Goal: Task Accomplishment & Management: Use online tool/utility

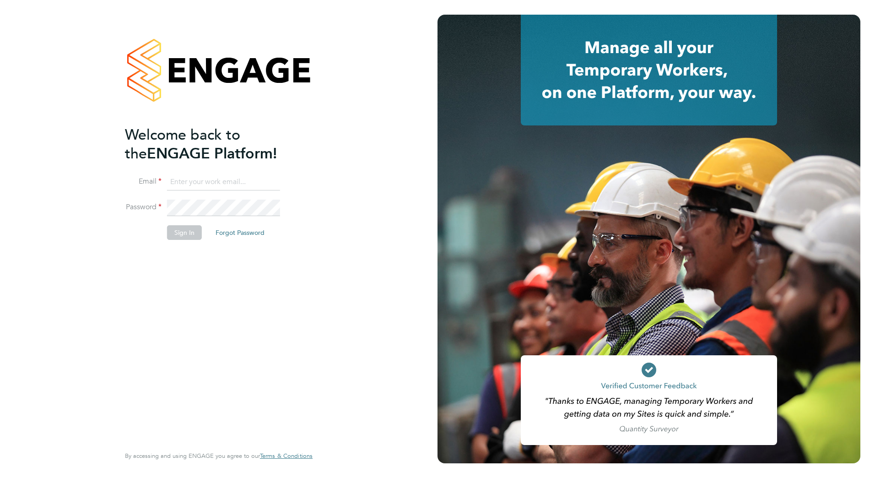
type input "jack.brunt@vistry.co.uk"
click at [166, 228] on li "Sign In Forgot Password" at bounding box center [214, 237] width 179 height 24
click at [185, 234] on button "Sign In" at bounding box center [184, 232] width 35 height 15
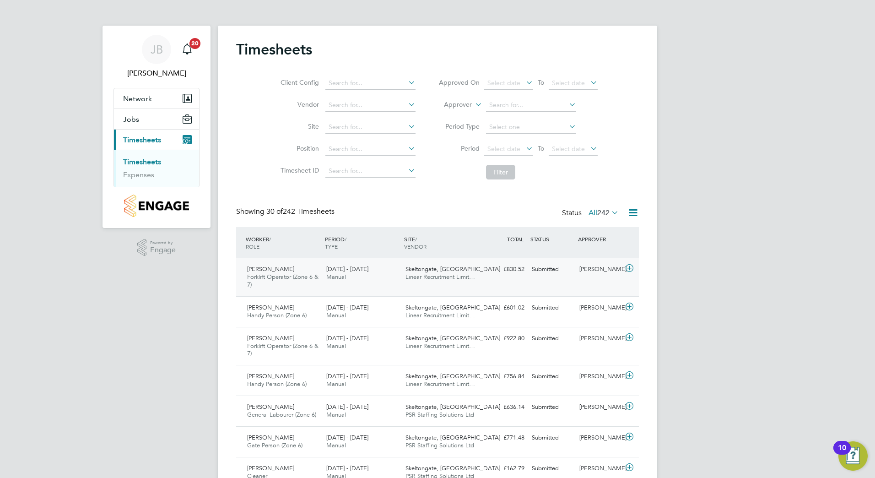
click at [353, 272] on span "[DATE] - [DATE]" at bounding box center [347, 269] width 42 height 8
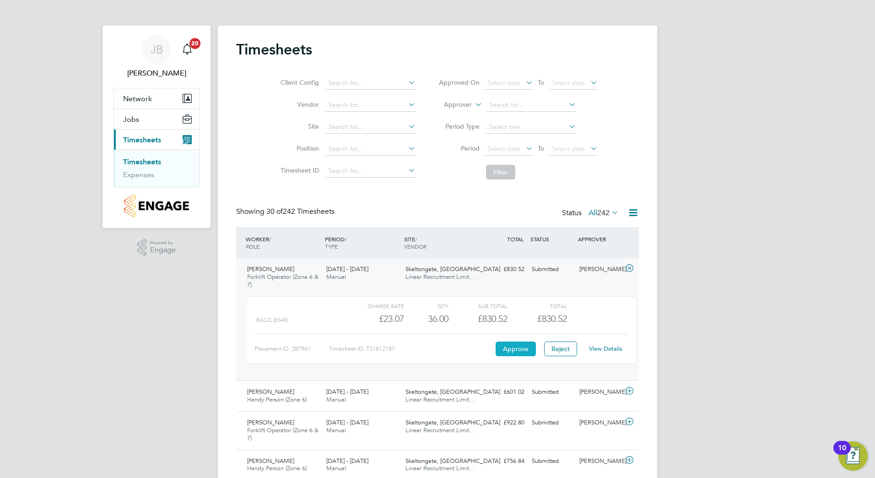
click at [517, 351] on button "Approve" at bounding box center [516, 349] width 40 height 15
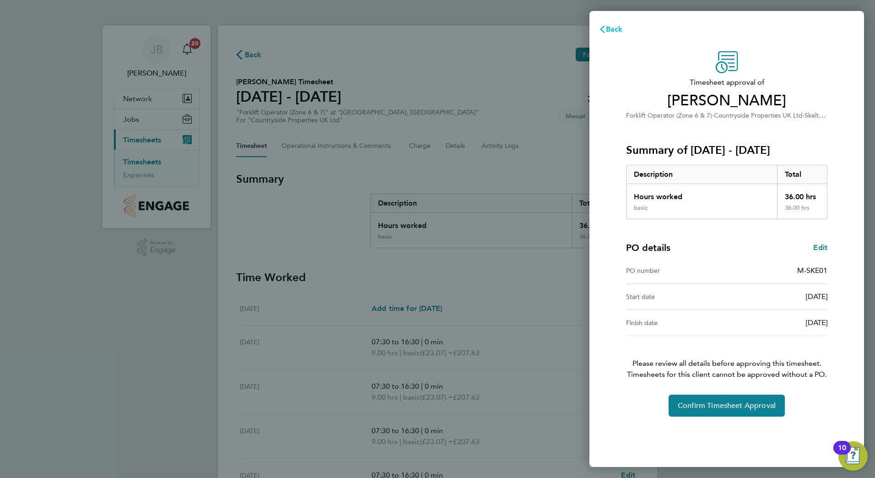
click at [609, 27] on span "Back" at bounding box center [614, 29] width 17 height 9
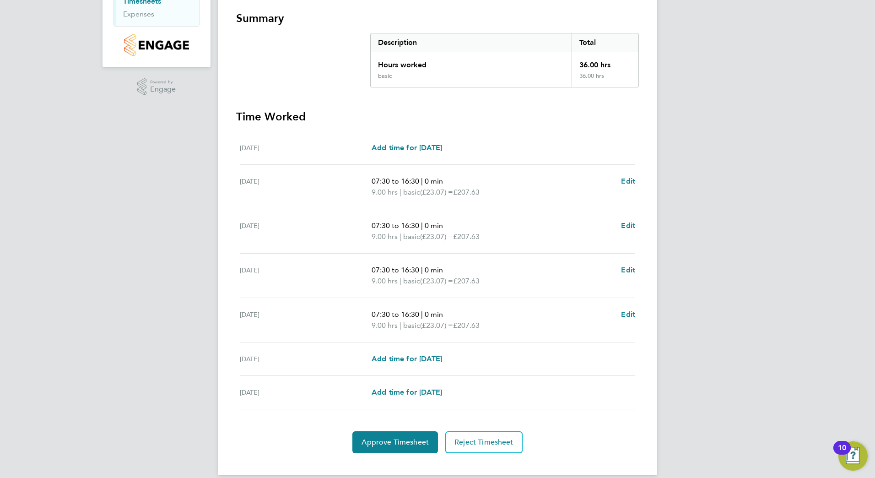
scroll to position [173, 0]
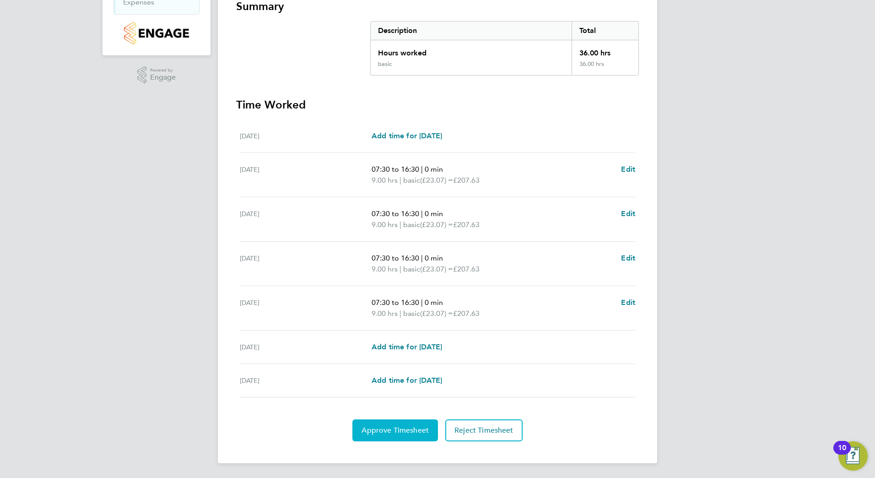
click at [397, 429] on span "Approve Timesheet" at bounding box center [395, 430] width 67 height 9
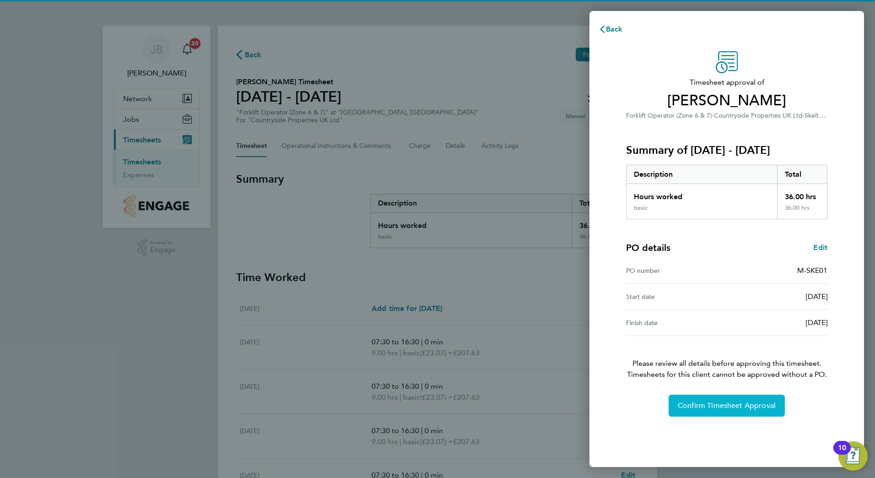
click at [706, 412] on button "Confirm Timesheet Approval" at bounding box center [727, 406] width 116 height 22
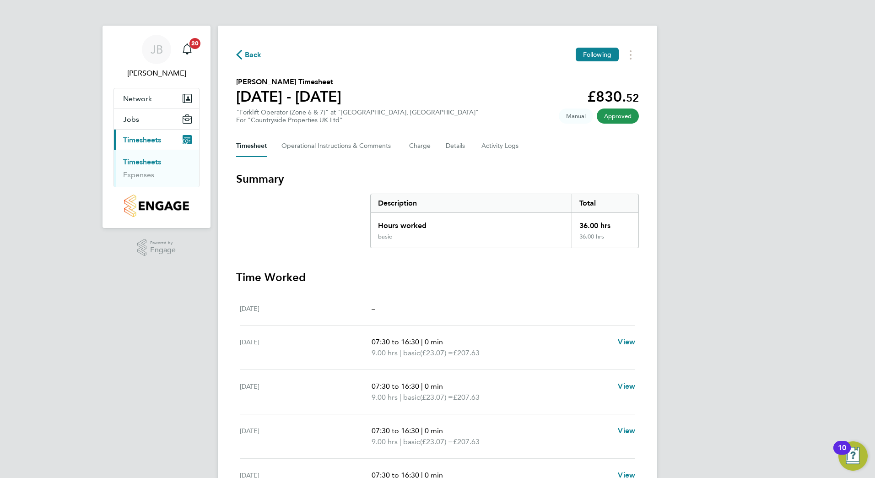
click at [245, 49] on span "Back" at bounding box center [253, 54] width 17 height 11
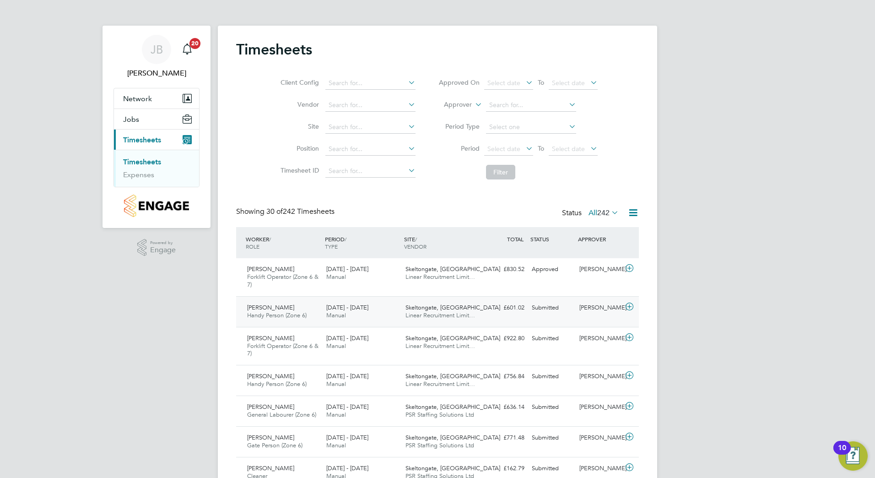
click at [440, 309] on span "Skeltongate, [GEOGRAPHIC_DATA]" at bounding box center [453, 308] width 95 height 8
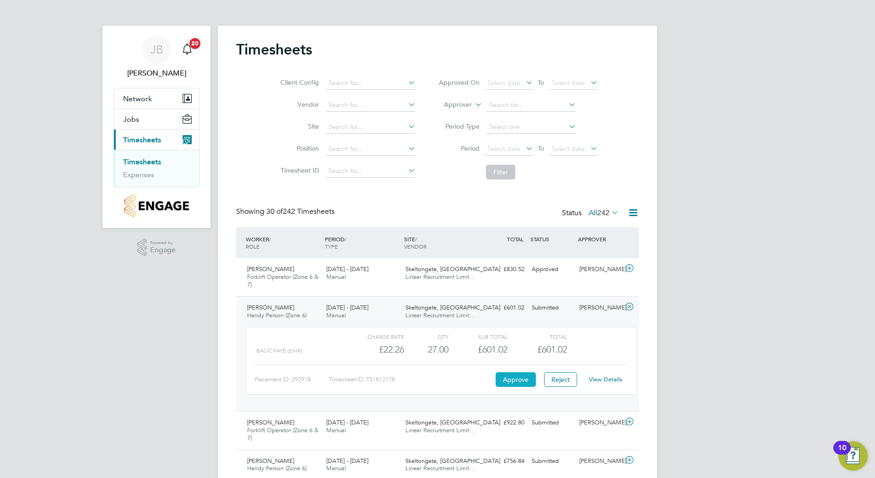
click at [510, 380] on button "Approve" at bounding box center [516, 379] width 40 height 15
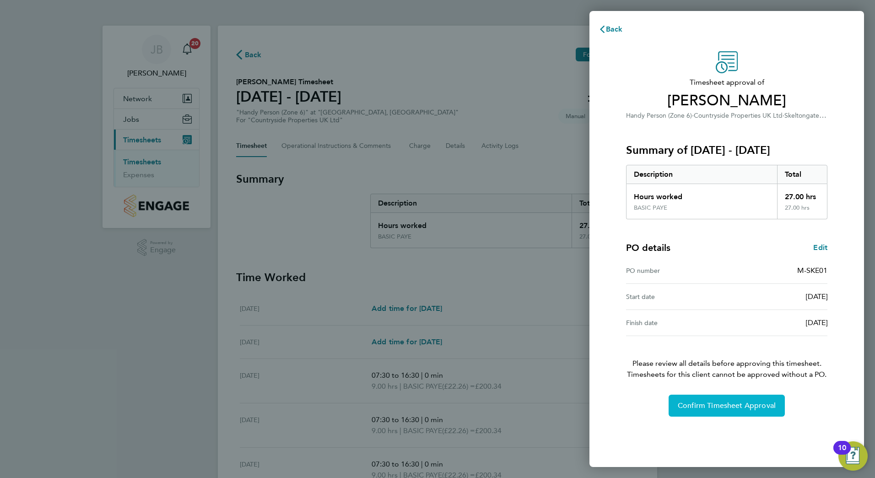
click at [717, 406] on span "Confirm Timesheet Approval" at bounding box center [727, 405] width 98 height 9
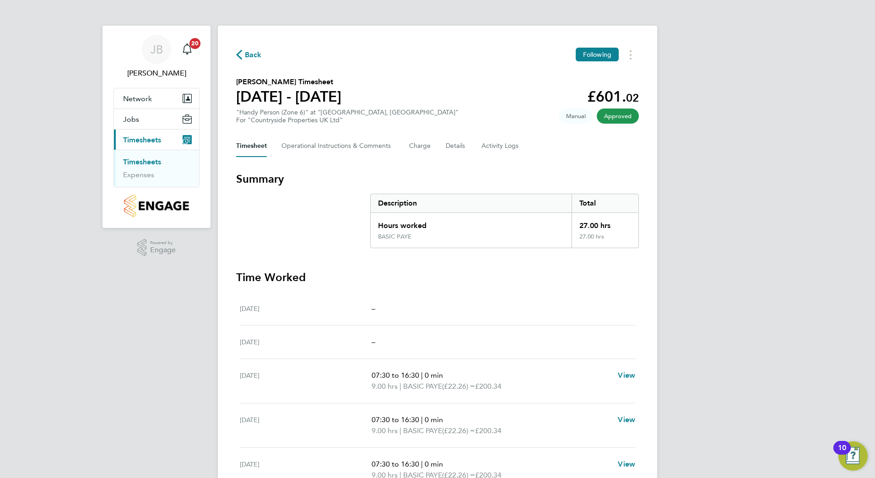
click at [252, 49] on span "Back" at bounding box center [253, 54] width 17 height 11
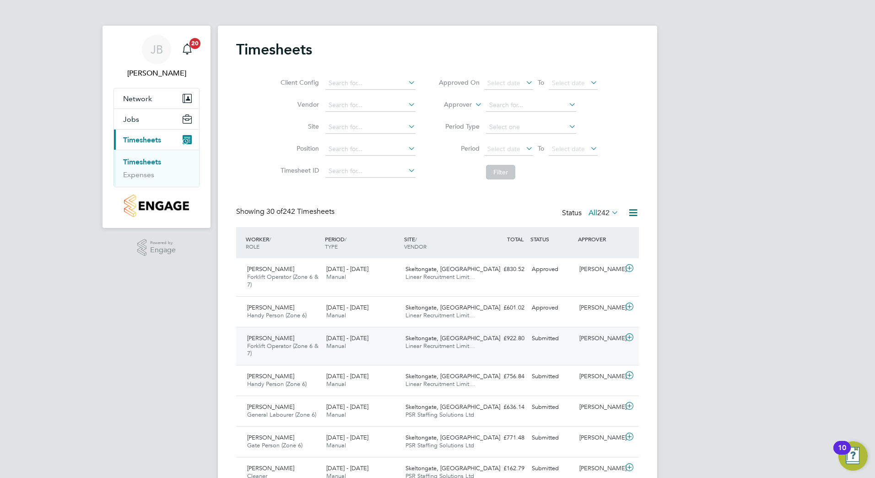
click at [356, 348] on div "25 - 31 Aug 2025 Manual" at bounding box center [362, 342] width 79 height 23
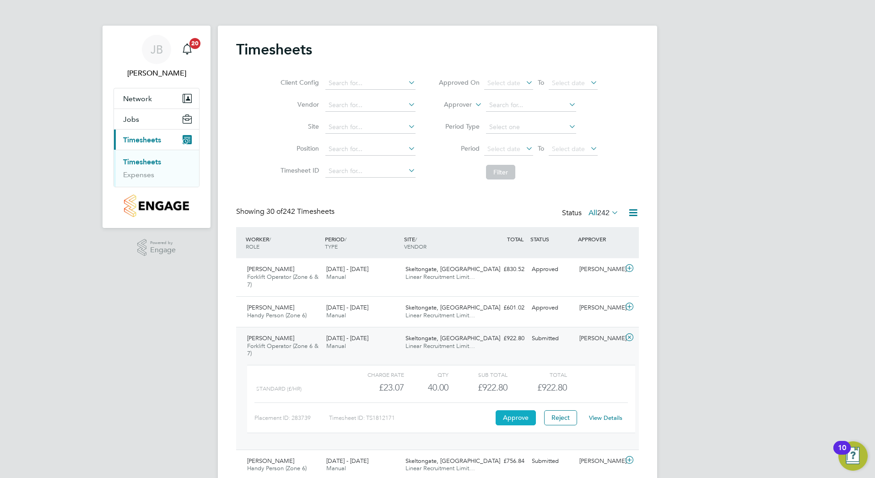
click at [515, 416] on button "Approve" at bounding box center [516, 417] width 40 height 15
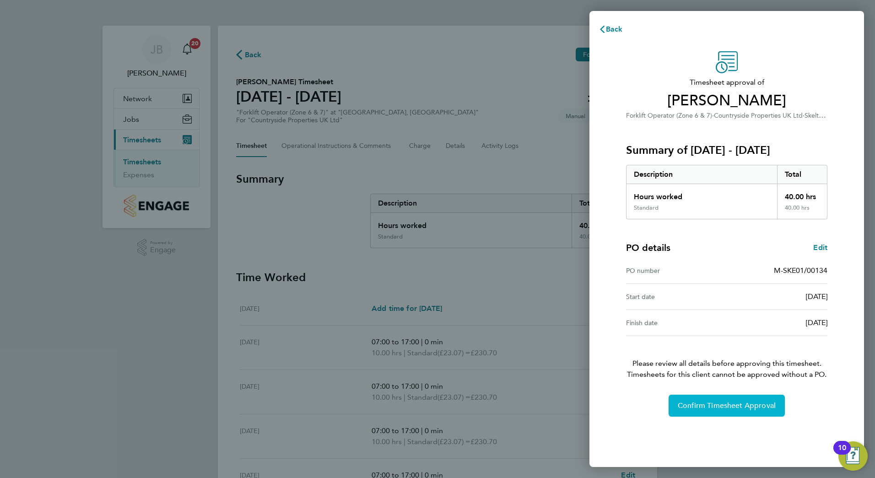
click at [693, 398] on button "Confirm Timesheet Approval" at bounding box center [727, 406] width 116 height 22
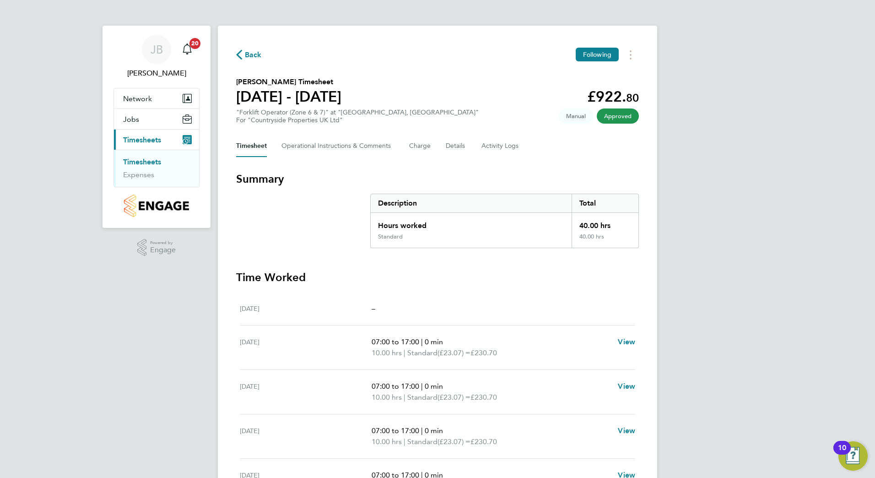
click at [244, 49] on button "Back" at bounding box center [249, 54] width 26 height 11
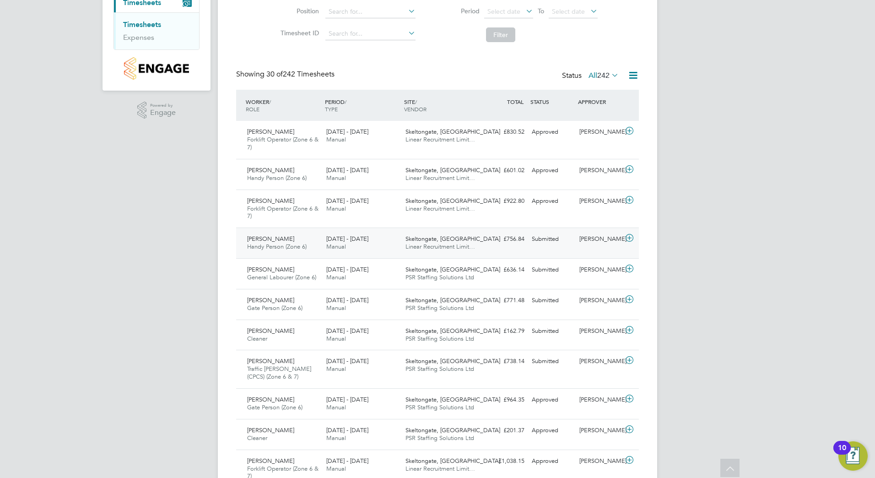
click at [275, 241] on span "[PERSON_NAME]" at bounding box center [270, 239] width 47 height 8
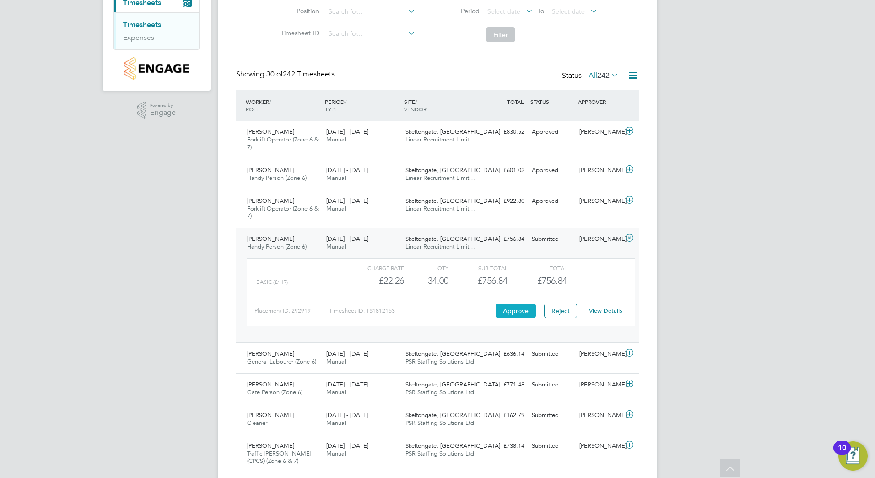
click at [518, 306] on button "Approve" at bounding box center [516, 311] width 40 height 15
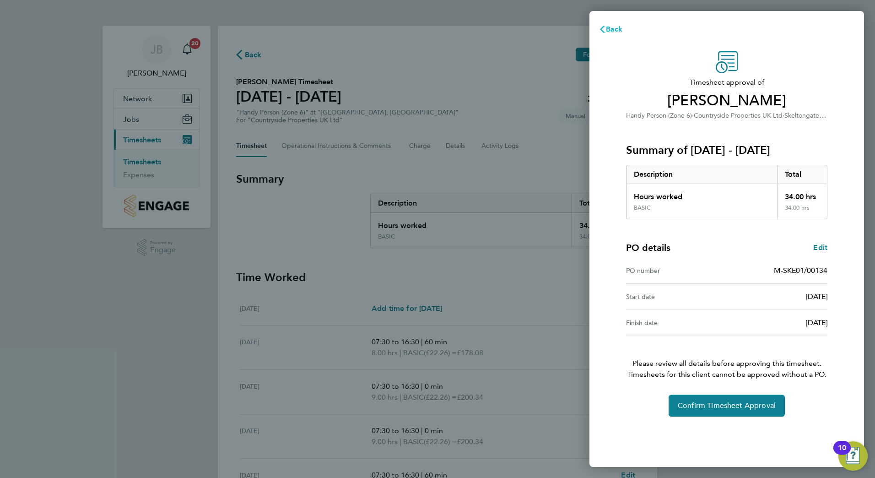
click at [612, 28] on span "Back" at bounding box center [614, 29] width 17 height 9
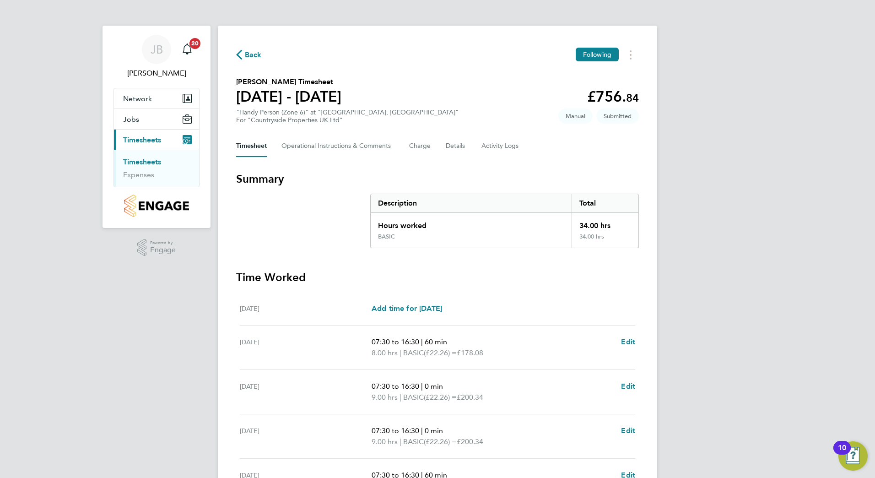
click at [259, 51] on span "Back" at bounding box center [253, 54] width 17 height 11
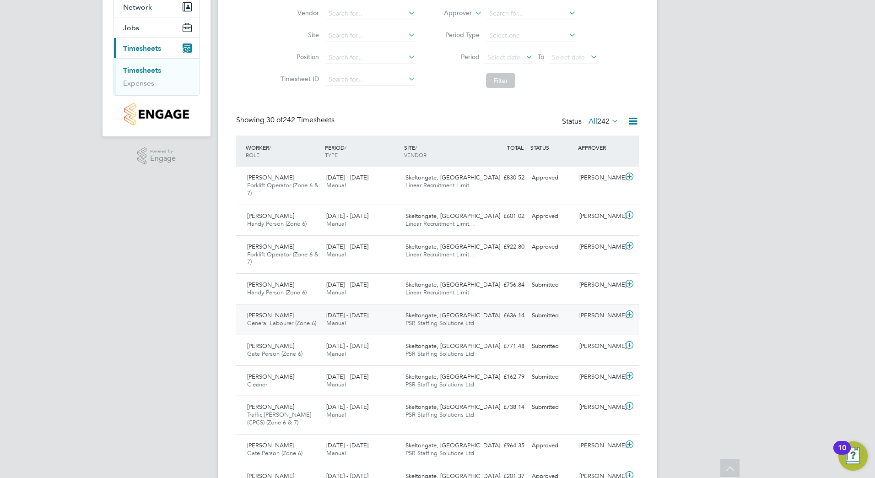
click at [278, 318] on span "[PERSON_NAME]" at bounding box center [270, 315] width 47 height 8
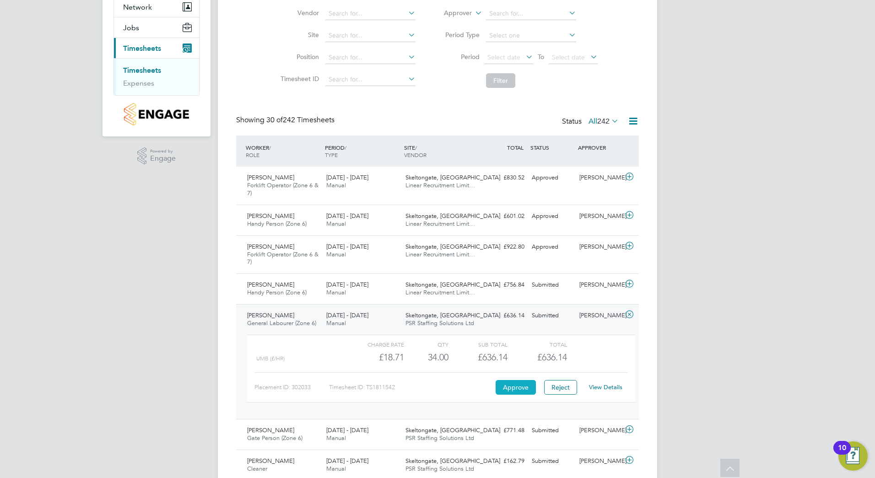
click at [521, 386] on button "Approve" at bounding box center [516, 387] width 40 height 15
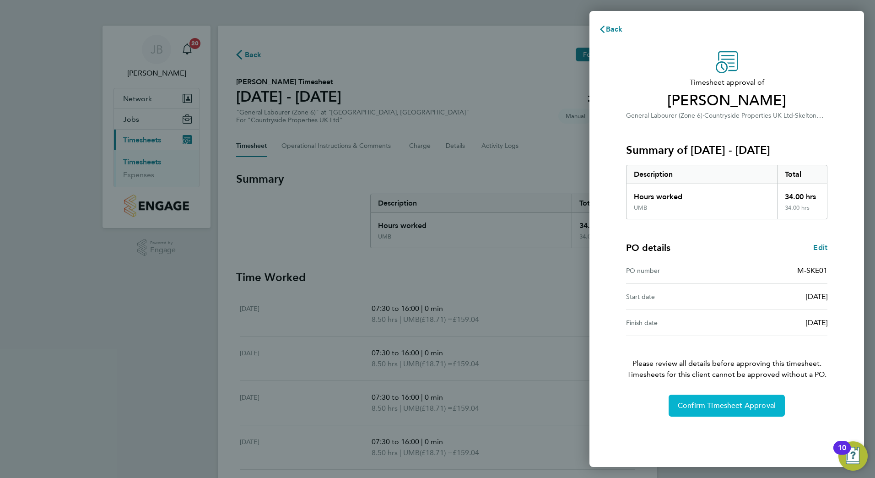
click at [721, 403] on span "Confirm Timesheet Approval" at bounding box center [727, 405] width 98 height 9
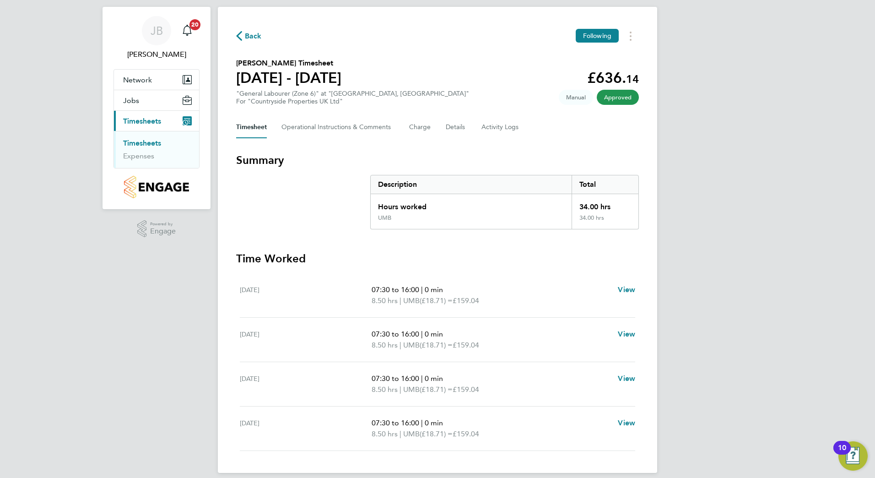
scroll to position [28, 0]
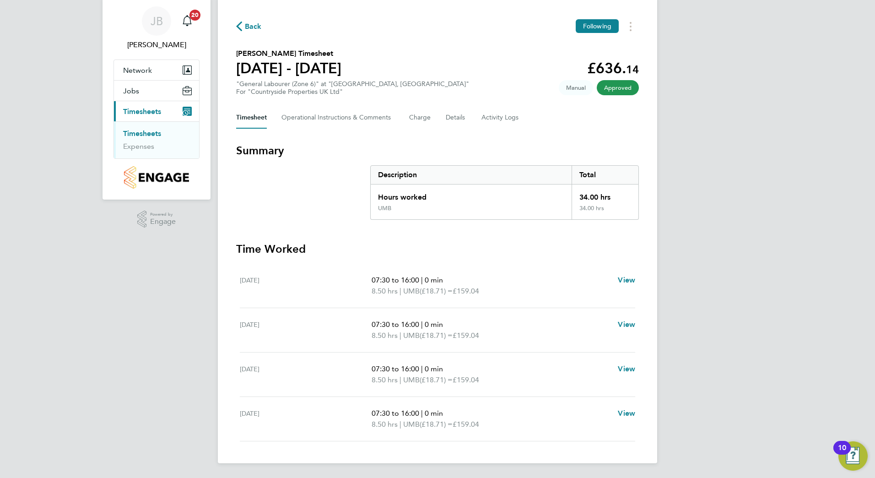
click at [245, 24] on span "Back" at bounding box center [249, 26] width 26 height 9
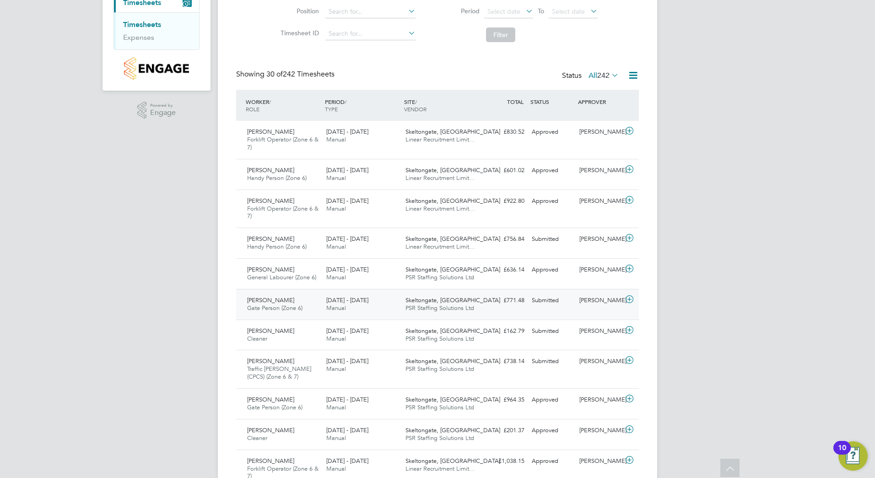
click at [420, 303] on span "Skeltongate, [GEOGRAPHIC_DATA]" at bounding box center [453, 300] width 95 height 8
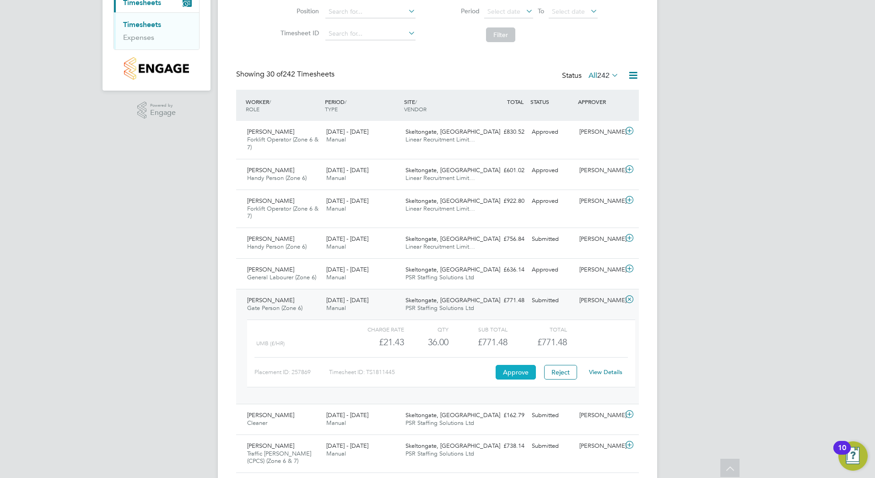
click at [520, 373] on button "Approve" at bounding box center [516, 372] width 40 height 15
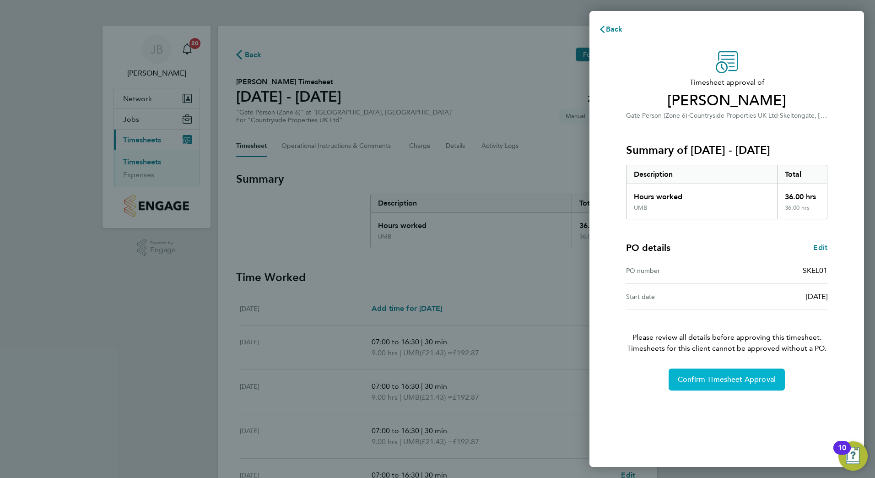
click at [700, 370] on button "Confirm Timesheet Approval" at bounding box center [727, 380] width 116 height 22
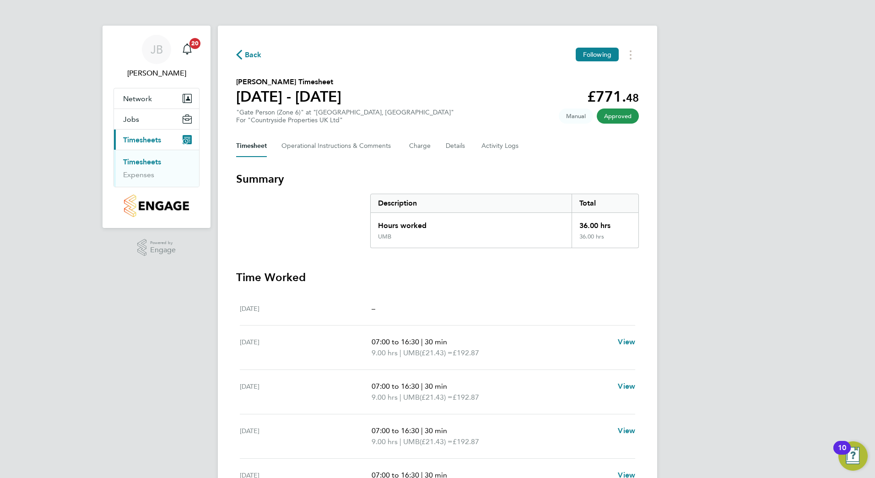
click at [252, 54] on span "Back" at bounding box center [253, 54] width 17 height 11
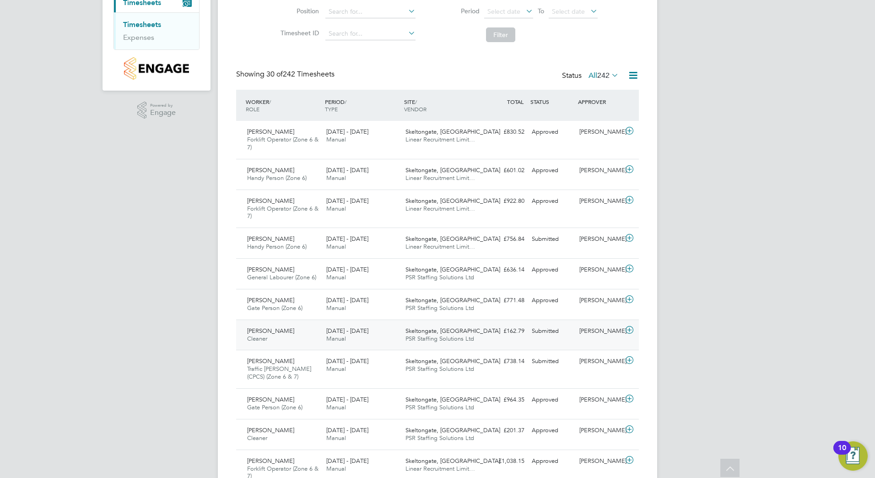
click at [352, 339] on div "25 - 31 Aug 2025 Manual" at bounding box center [362, 335] width 79 height 23
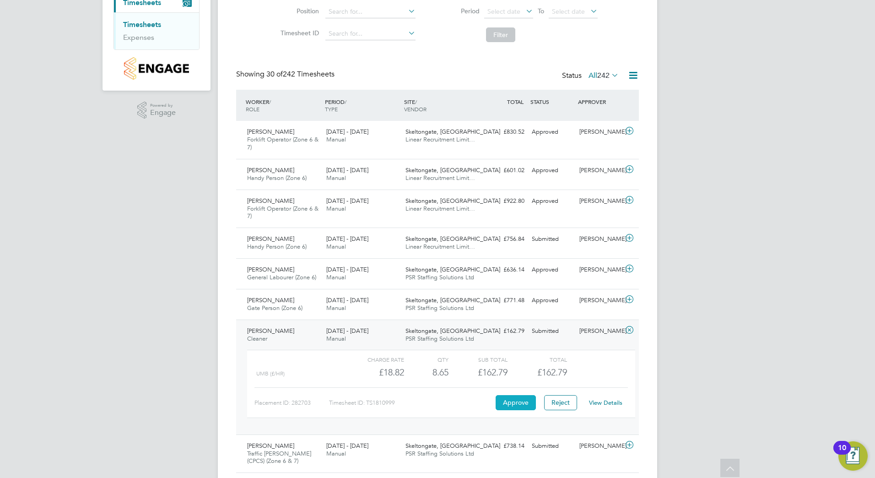
click at [517, 398] on button "Approve" at bounding box center [516, 402] width 40 height 15
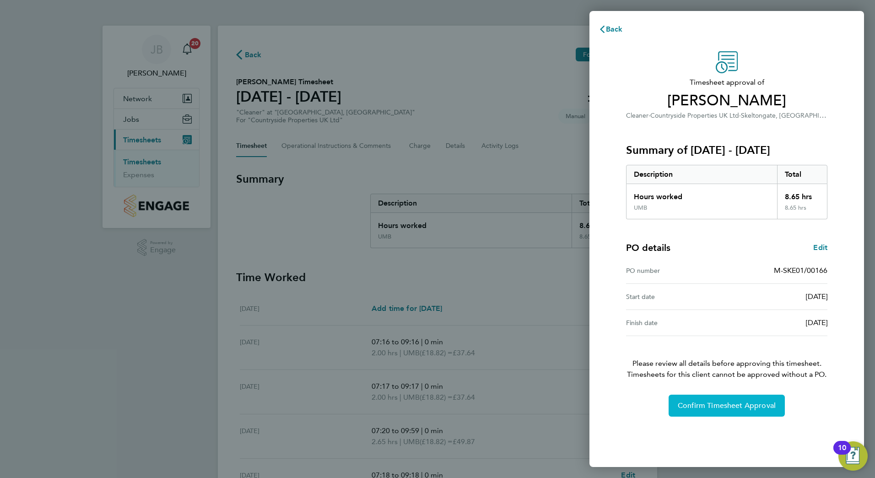
click at [688, 401] on button "Confirm Timesheet Approval" at bounding box center [727, 406] width 116 height 22
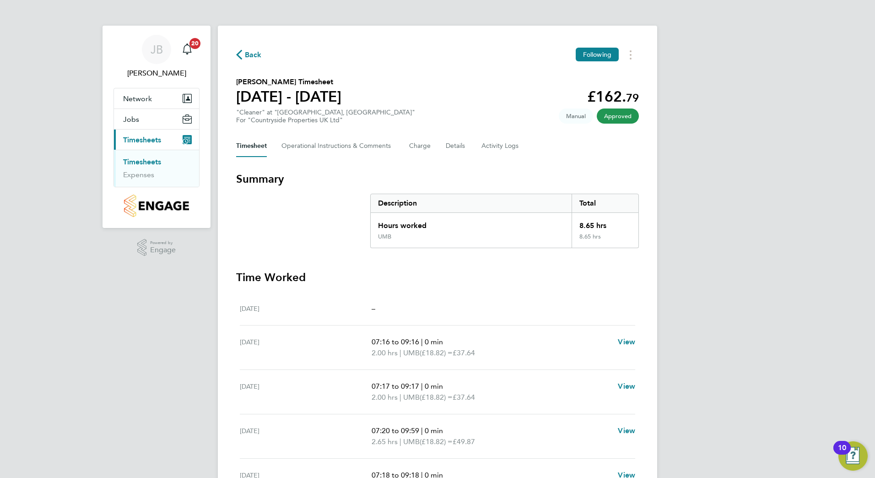
click at [245, 50] on span "Back" at bounding box center [253, 54] width 17 height 11
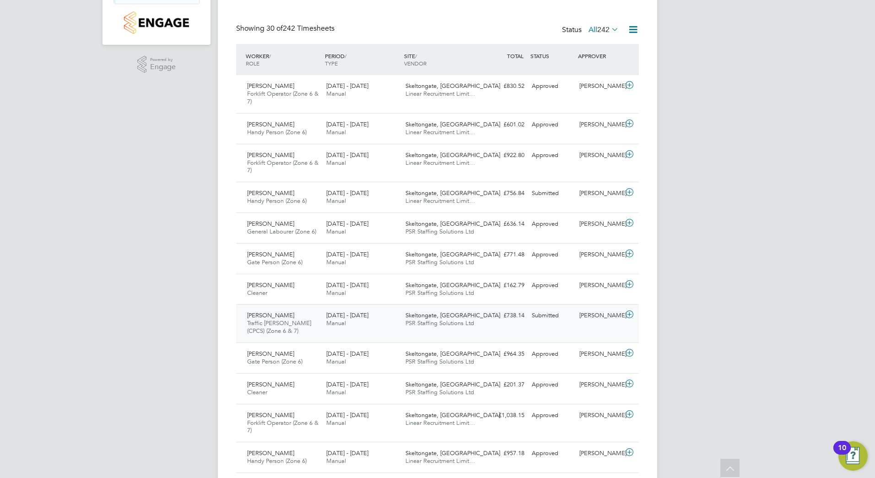
click at [411, 317] on span "Skeltongate, [GEOGRAPHIC_DATA]" at bounding box center [453, 315] width 95 height 8
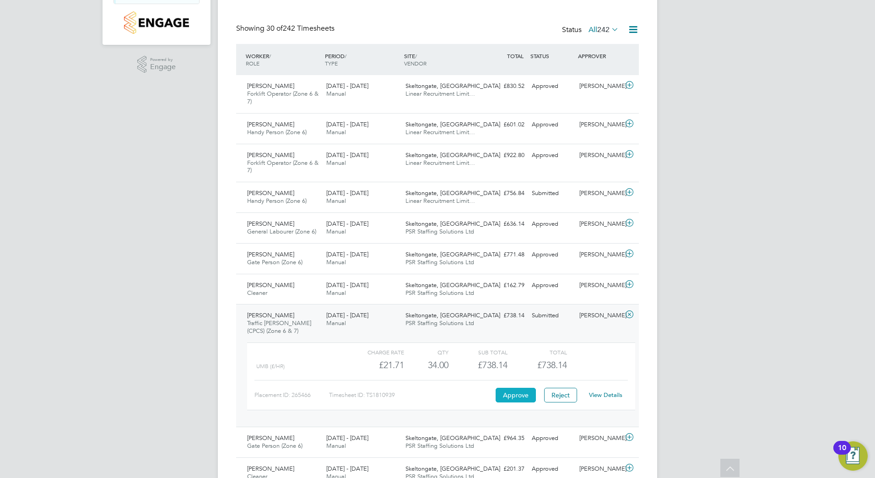
click at [519, 395] on button "Approve" at bounding box center [516, 395] width 40 height 15
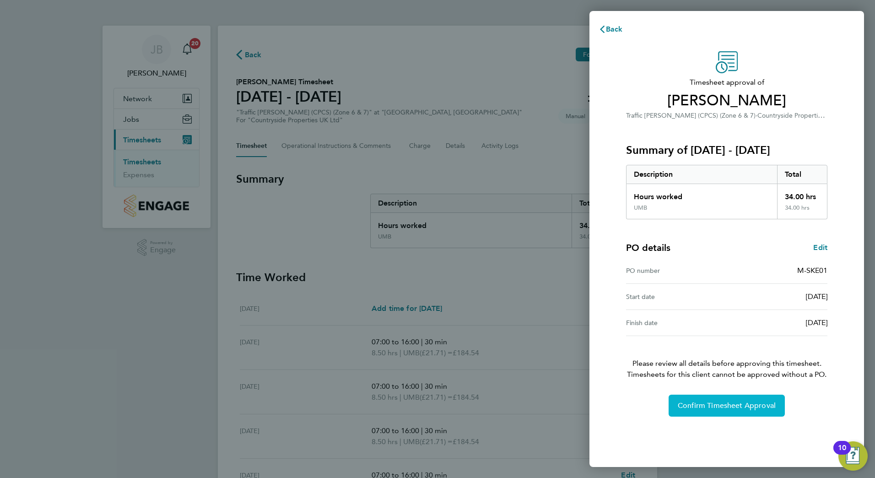
click at [726, 407] on span "Confirm Timesheet Approval" at bounding box center [727, 405] width 98 height 9
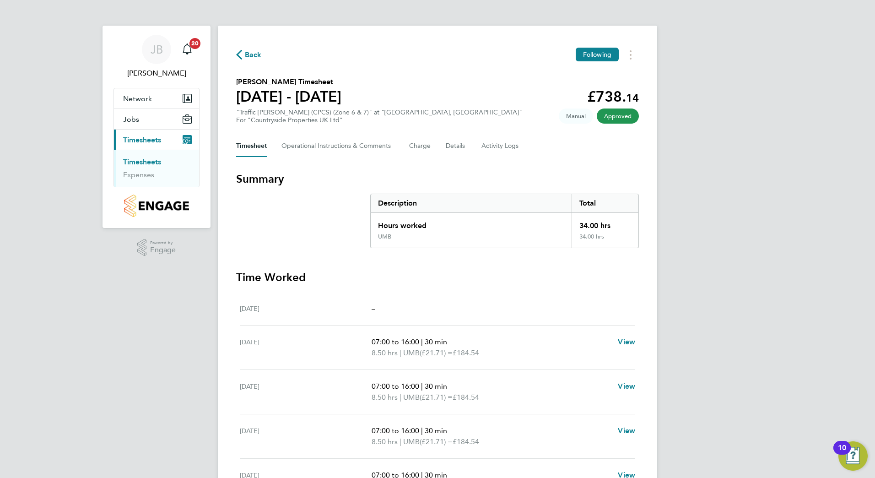
click at [255, 54] on span "Back" at bounding box center [253, 54] width 17 height 11
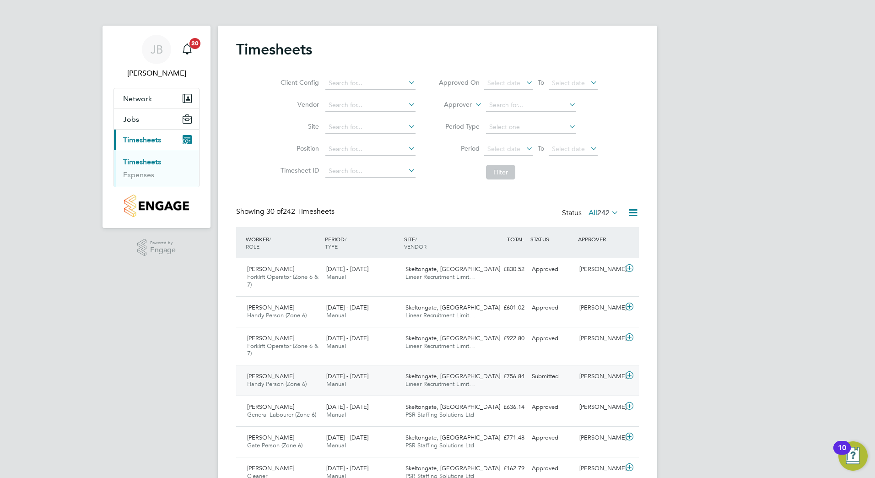
click at [425, 379] on span "Skeltongate, [GEOGRAPHIC_DATA]" at bounding box center [453, 376] width 95 height 8
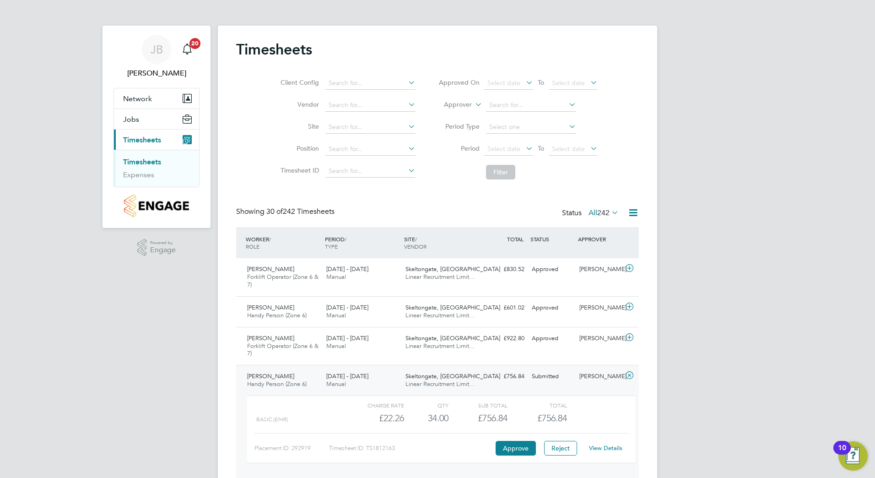
click at [277, 379] on span "[PERSON_NAME]" at bounding box center [270, 376] width 47 height 8
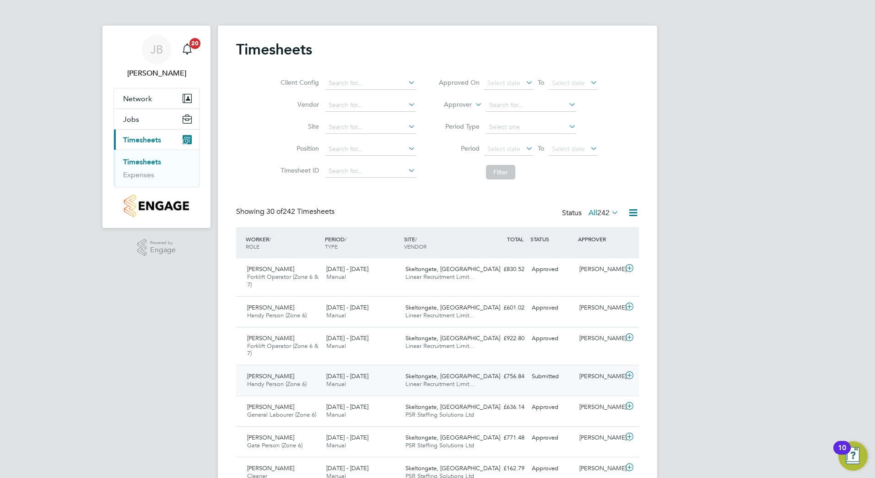
click at [278, 379] on span "[PERSON_NAME]" at bounding box center [270, 376] width 47 height 8
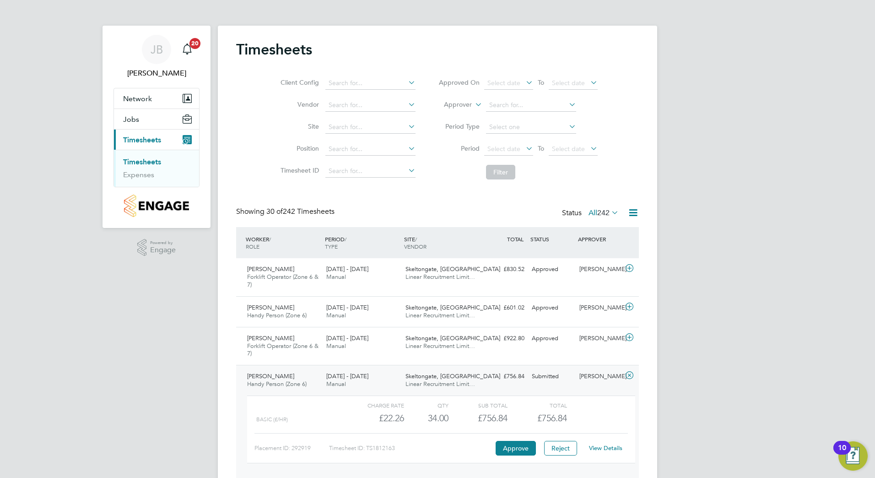
scroll to position [16, 89]
click at [605, 452] on div "View Details" at bounding box center [605, 448] width 45 height 15
click at [606, 449] on link "View Details" at bounding box center [605, 448] width 33 height 8
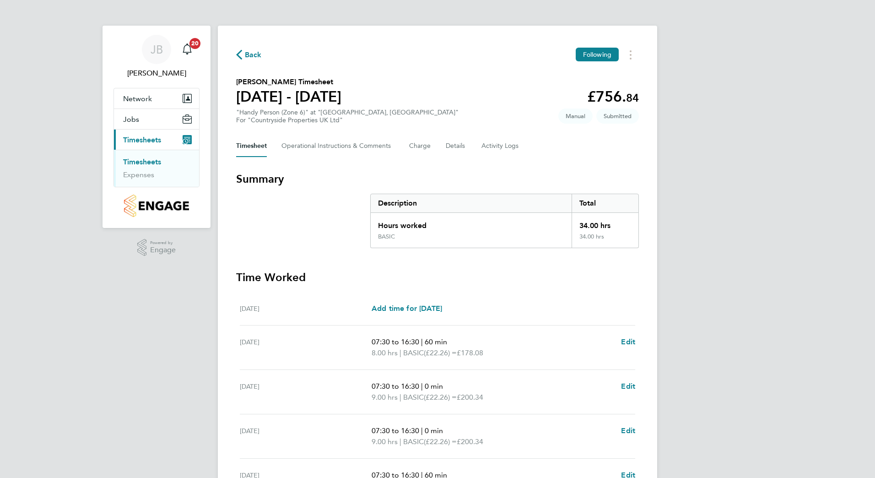
scroll to position [92, 0]
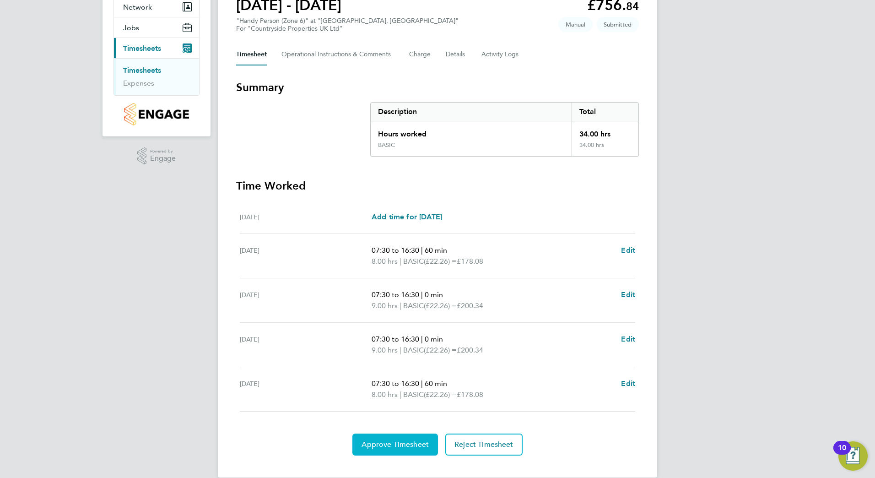
click at [396, 444] on span "Approve Timesheet" at bounding box center [395, 444] width 67 height 9
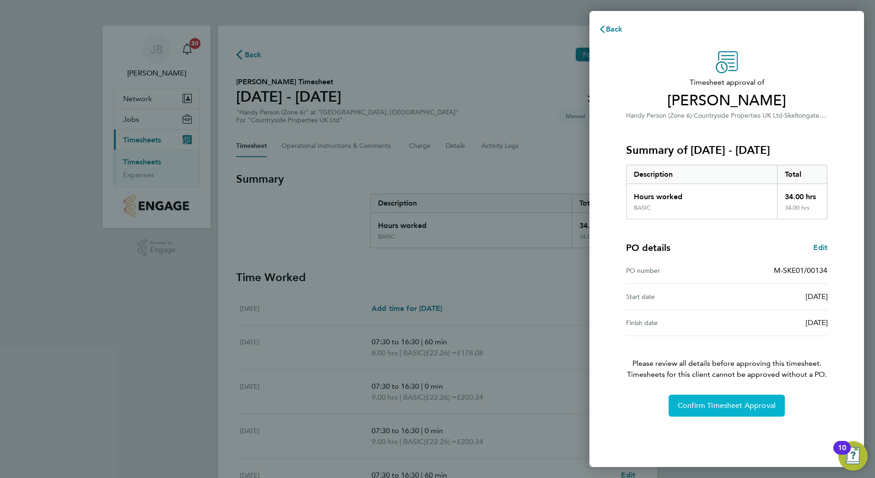
click at [757, 408] on span "Confirm Timesheet Approval" at bounding box center [727, 405] width 98 height 9
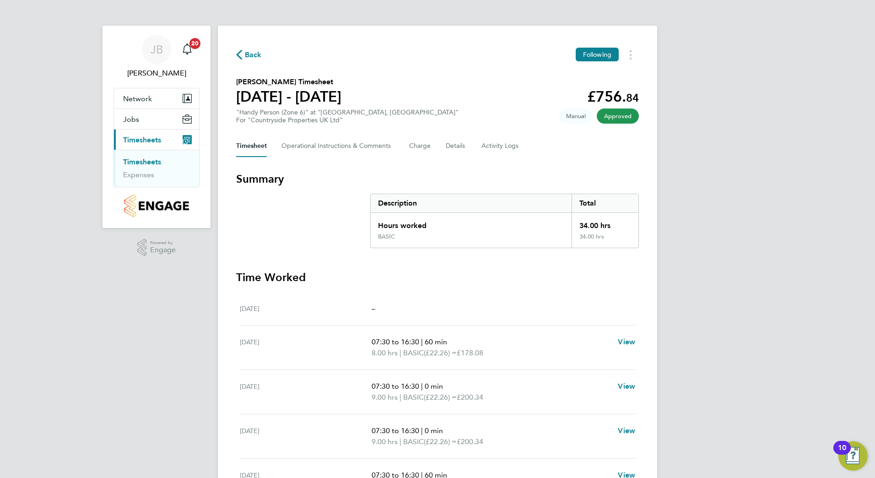
click at [245, 49] on button "Back" at bounding box center [249, 54] width 26 height 11
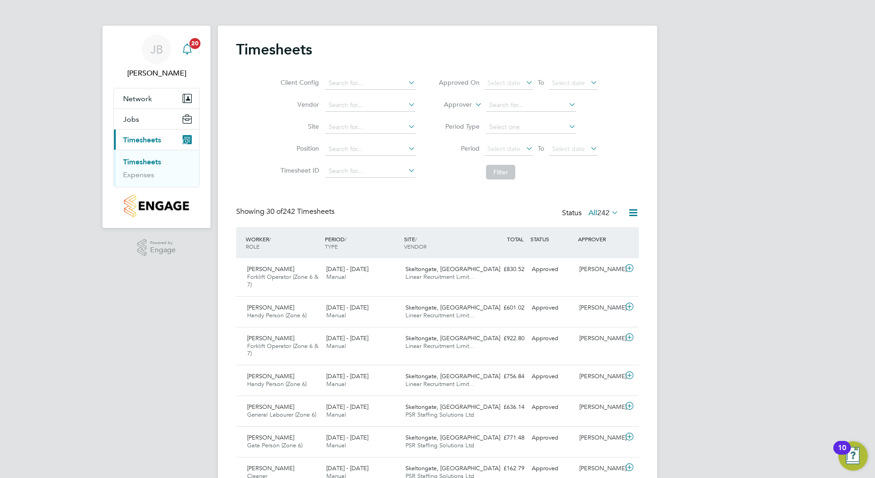
click at [196, 53] on div "Main navigation" at bounding box center [187, 49] width 18 height 18
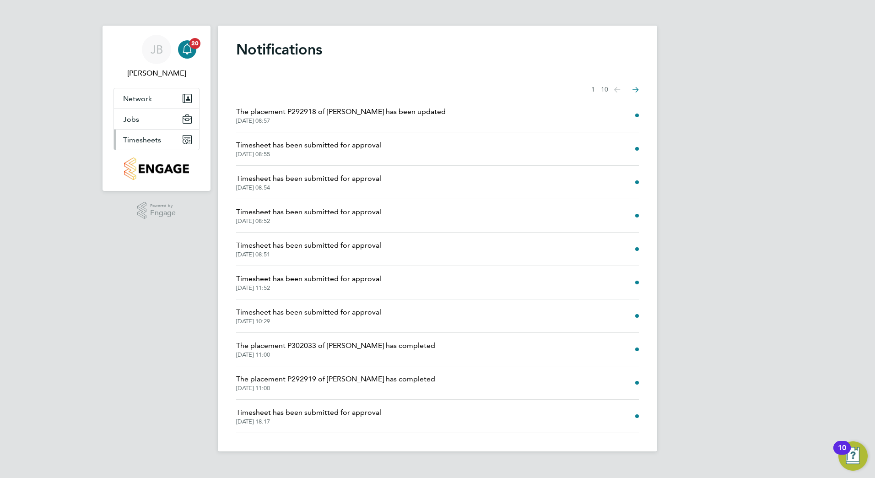
click at [147, 136] on span "Timesheets" at bounding box center [142, 140] width 38 height 9
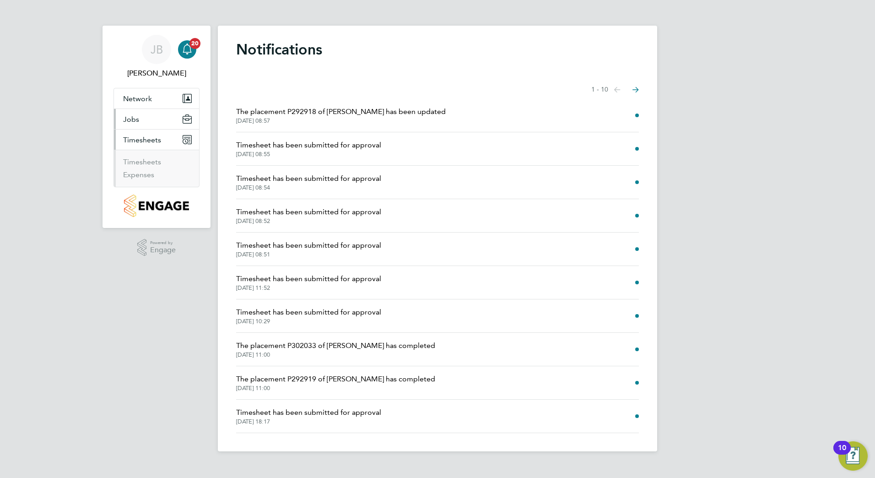
click at [146, 124] on button "Jobs" at bounding box center [156, 119] width 85 height 20
click at [146, 142] on link "Vacancies" at bounding box center [139, 141] width 33 height 9
